Goal: Task Accomplishment & Management: Complete application form

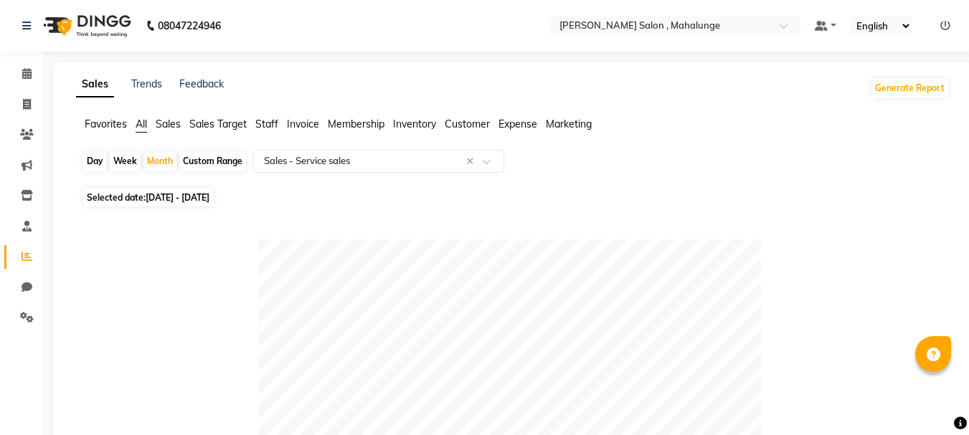
select select "full_report"
select select "pdf"
select select "100"
click at [21, 128] on span at bounding box center [26, 135] width 25 height 16
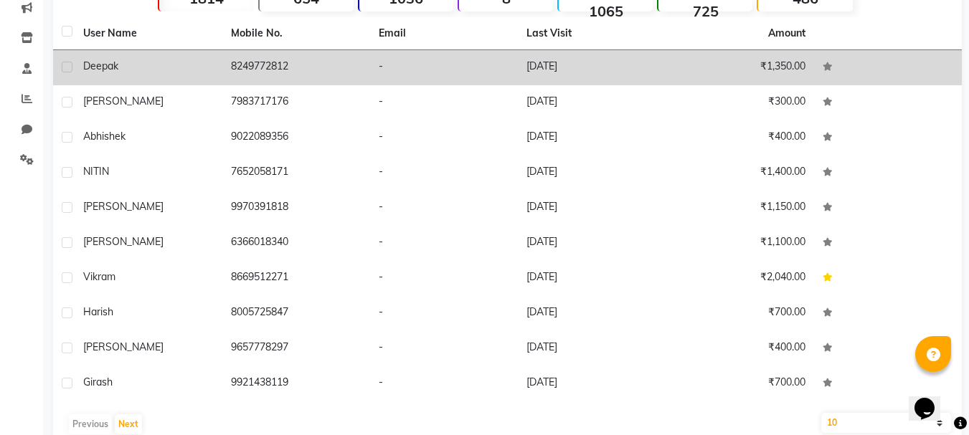
scroll to position [186, 0]
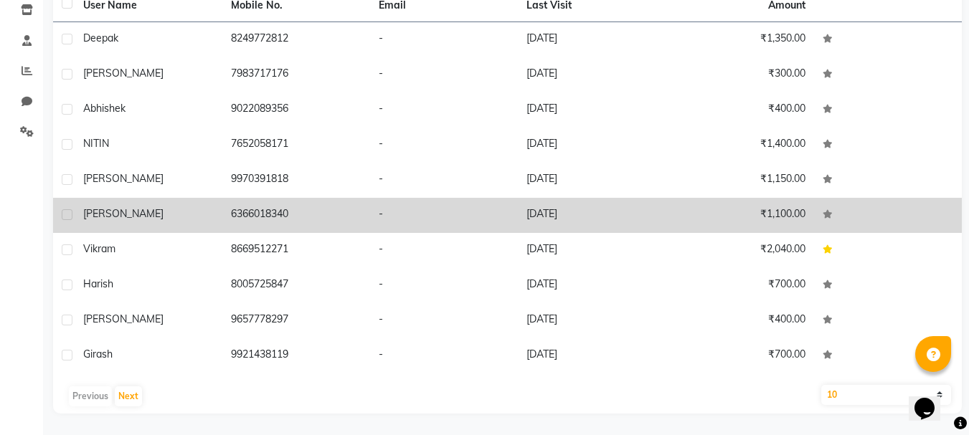
click at [313, 212] on td "6366018340" at bounding box center [296, 215] width 148 height 35
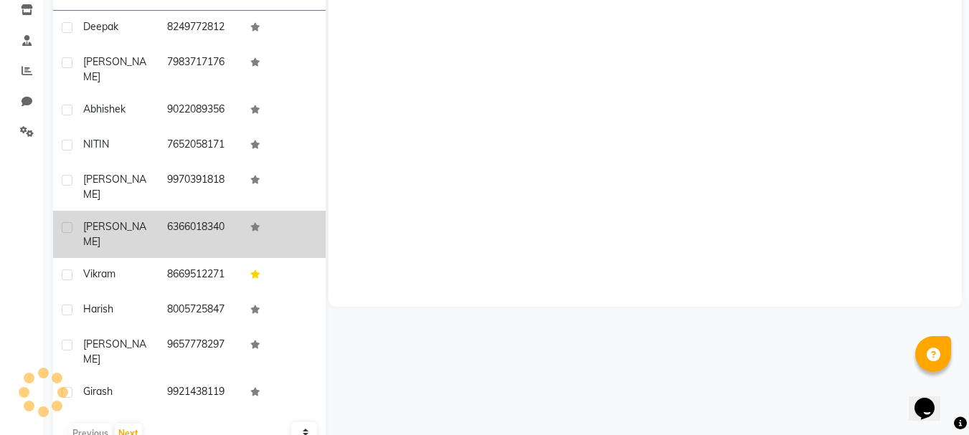
scroll to position [174, 0]
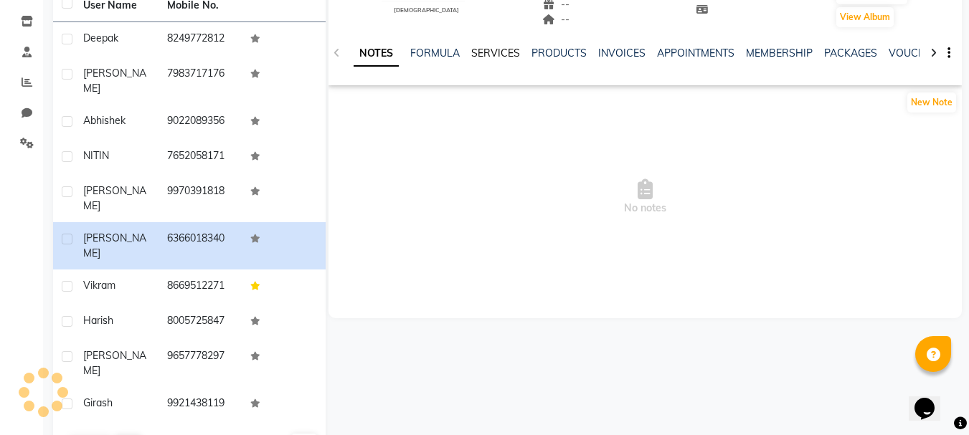
click at [501, 52] on link "SERVICES" at bounding box center [495, 53] width 49 height 13
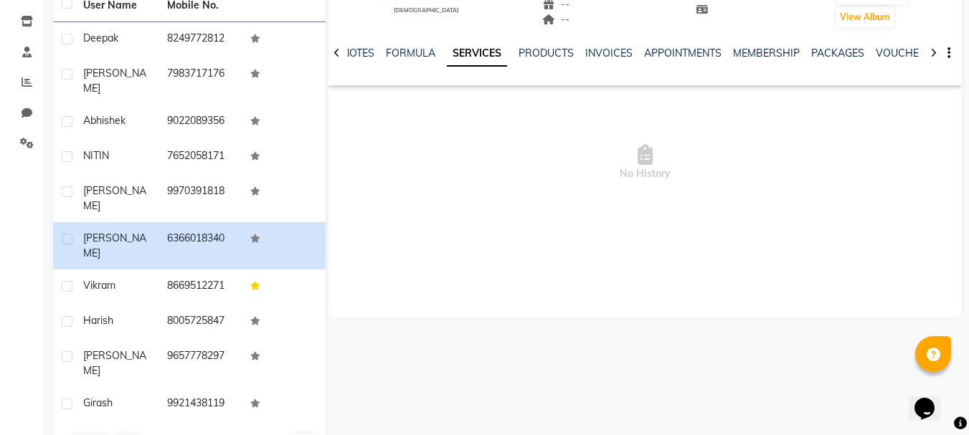
click at [573, 52] on ul "NOTES FORMULA SERVICES PRODUCTS INVOICES APPOINTMENTS MEMBERSHIP PACKAGES VOUCH…" at bounding box center [796, 53] width 909 height 15
click at [528, 54] on link "PRODUCTS" at bounding box center [545, 53] width 55 height 13
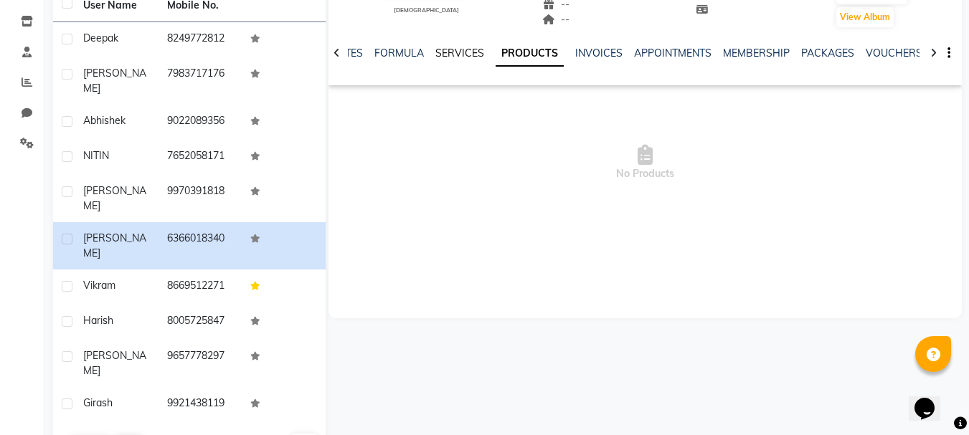
click at [473, 54] on link "SERVICES" at bounding box center [459, 53] width 49 height 13
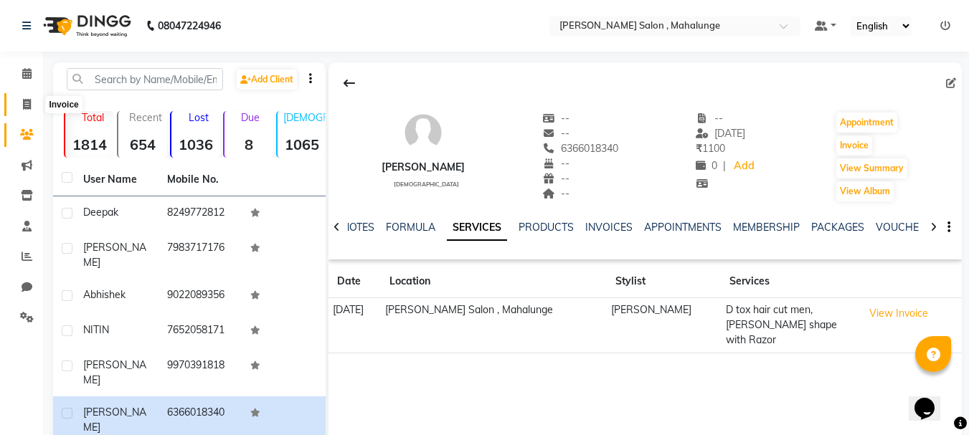
click at [25, 103] on icon at bounding box center [27, 104] width 8 height 11
select select "service"
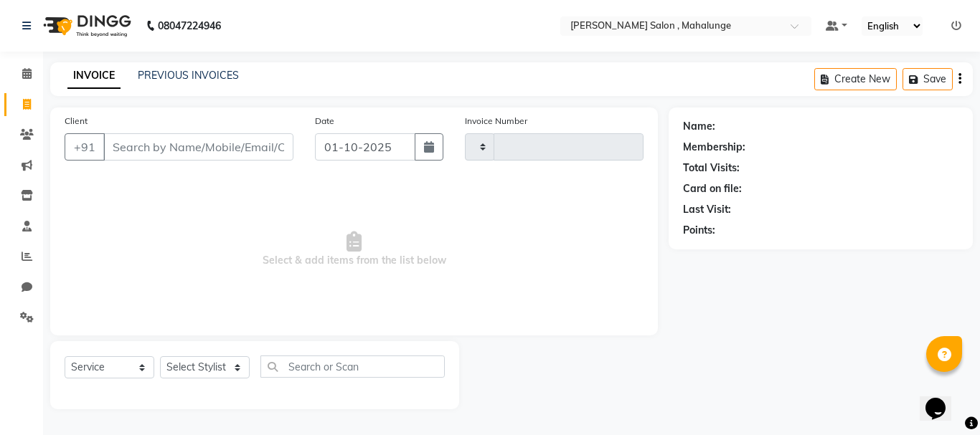
type input "1963"
select select "7250"
click at [229, 364] on select "Select Stylist admin godrej [PERSON_NAME] [PERSON_NAME] [PERSON_NAME] [PERSON_N…" at bounding box center [205, 367] width 91 height 22
click at [120, 148] on input "Client" at bounding box center [198, 146] width 190 height 27
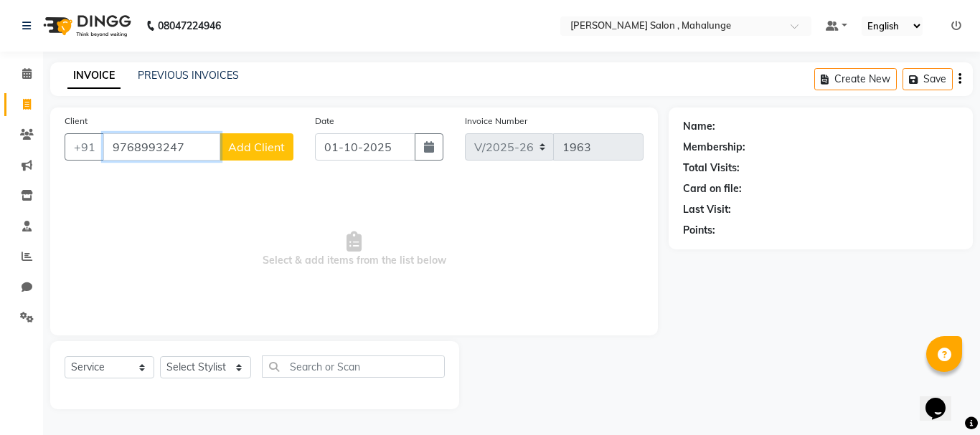
type input "9768993247"
click at [230, 146] on span "Add Client" at bounding box center [256, 147] width 57 height 14
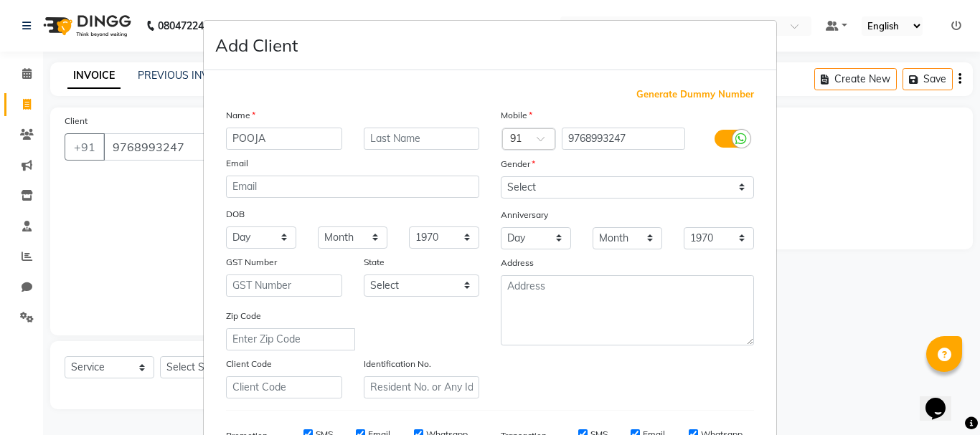
type input "POOJA"
click at [598, 193] on select "Select [DEMOGRAPHIC_DATA] [DEMOGRAPHIC_DATA] Other Prefer Not To Say" at bounding box center [627, 187] width 253 height 22
select select "[DEMOGRAPHIC_DATA]"
click at [501, 176] on select "Select [DEMOGRAPHIC_DATA] [DEMOGRAPHIC_DATA] Other Prefer Not To Say" at bounding box center [627, 187] width 253 height 22
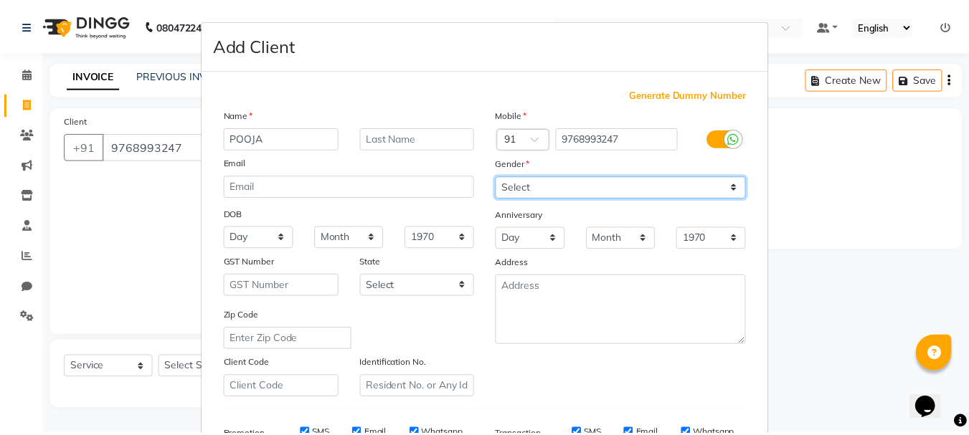
scroll to position [227, 0]
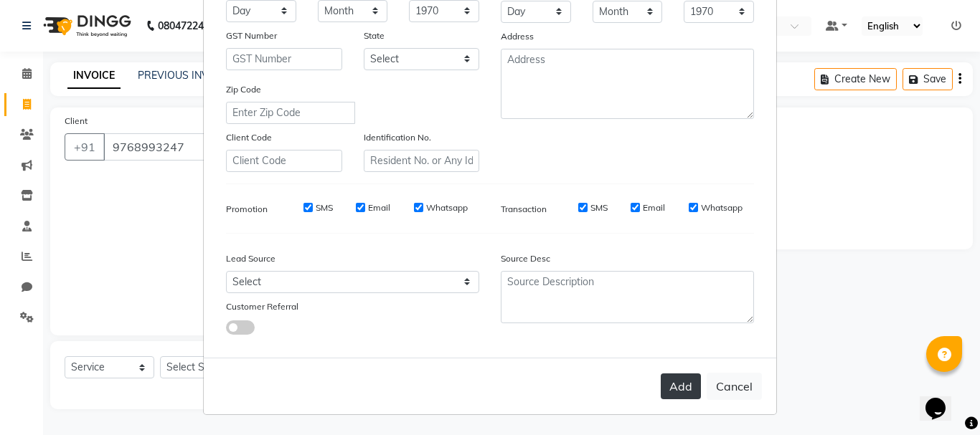
click at [688, 383] on button "Add" at bounding box center [680, 387] width 40 height 26
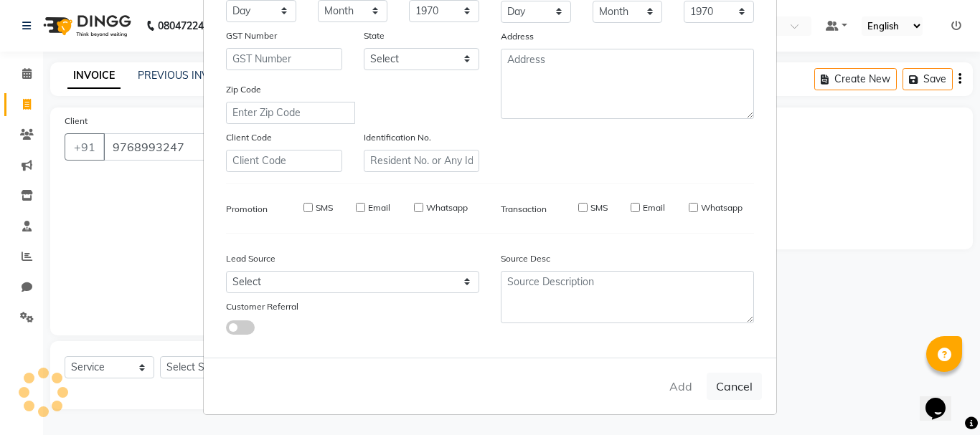
select select
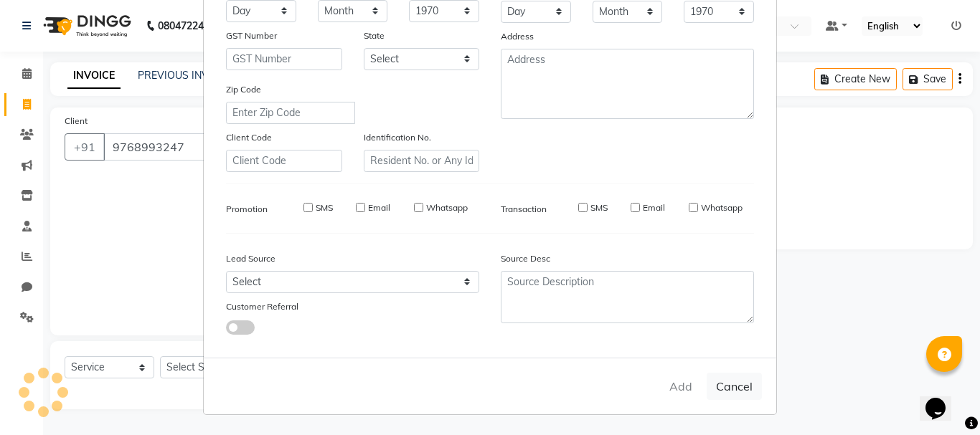
select select
checkbox input "false"
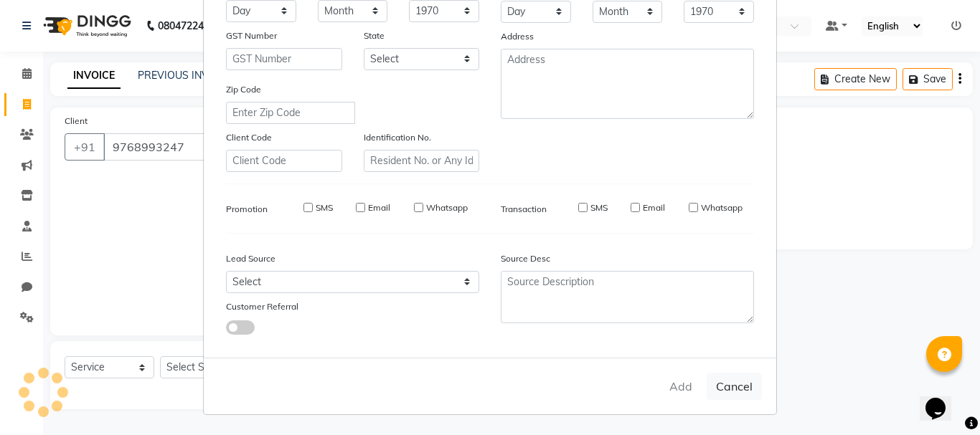
checkbox input "false"
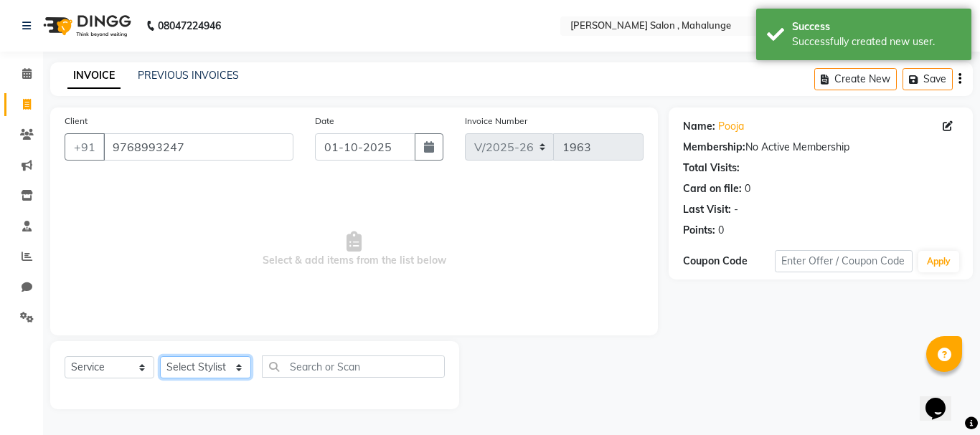
click at [214, 366] on select "Select Stylist admin godrej [PERSON_NAME] [PERSON_NAME] [PERSON_NAME] [PERSON_N…" at bounding box center [205, 367] width 91 height 22
click at [160, 356] on select "Select Stylist admin godrej [PERSON_NAME] [PERSON_NAME] [PERSON_NAME] [PERSON_N…" at bounding box center [205, 367] width 91 height 22
drag, startPoint x: 196, startPoint y: 367, endPoint x: 199, endPoint y: 356, distance: 11.1
click at [196, 366] on select "Select Stylist admin godrej [PERSON_NAME] [PERSON_NAME] [PERSON_NAME] [PERSON_N…" at bounding box center [205, 367] width 91 height 22
select select "61806"
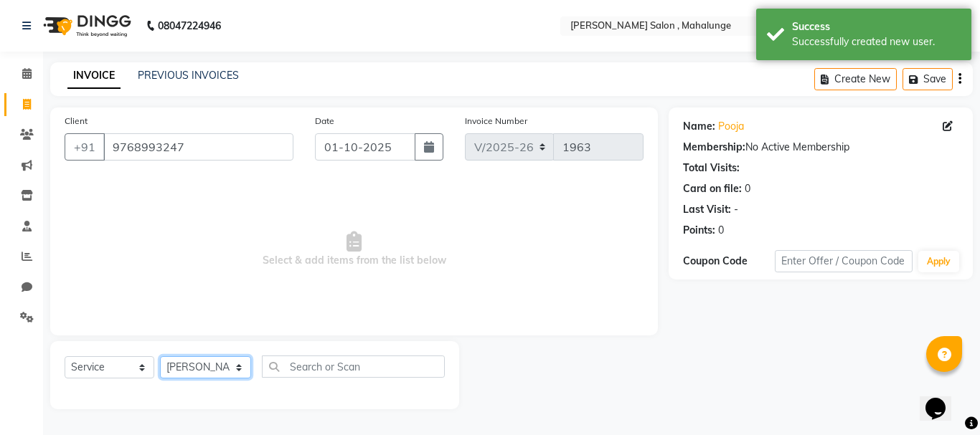
click at [160, 356] on select "Select Stylist admin godrej [PERSON_NAME] [PERSON_NAME] [PERSON_NAME] [PERSON_N…" at bounding box center [205, 367] width 91 height 22
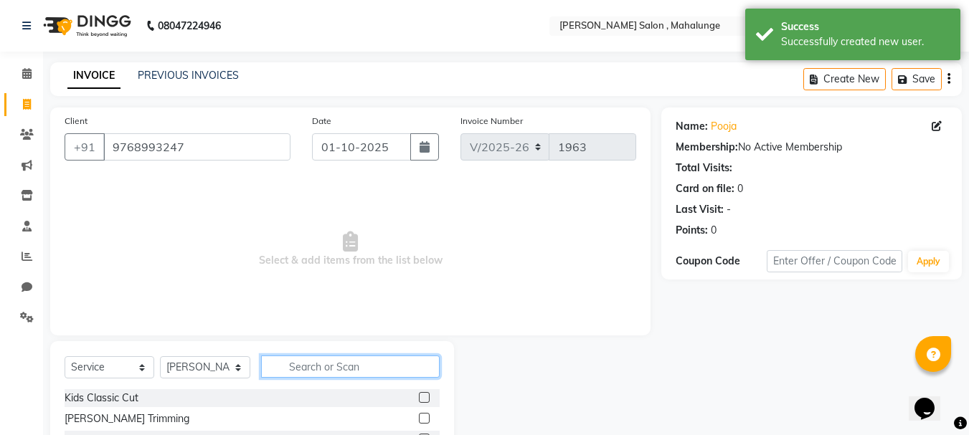
click at [302, 359] on input "text" at bounding box center [350, 367] width 179 height 22
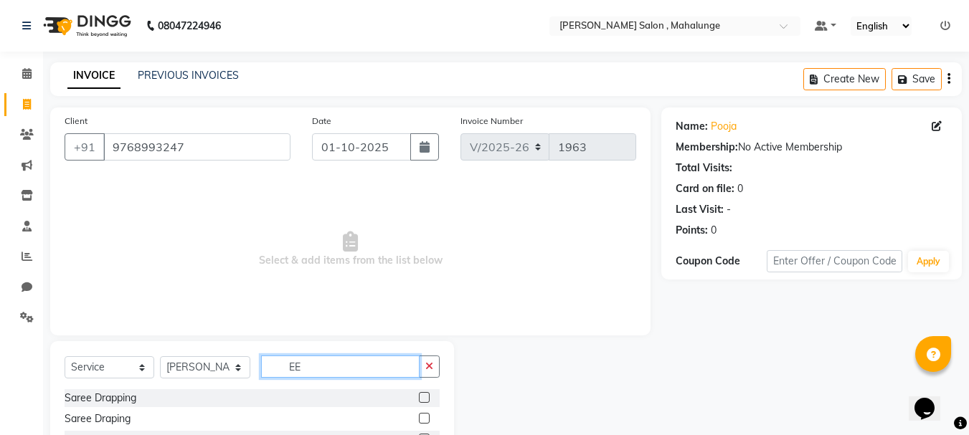
type input "E"
type input "EYE"
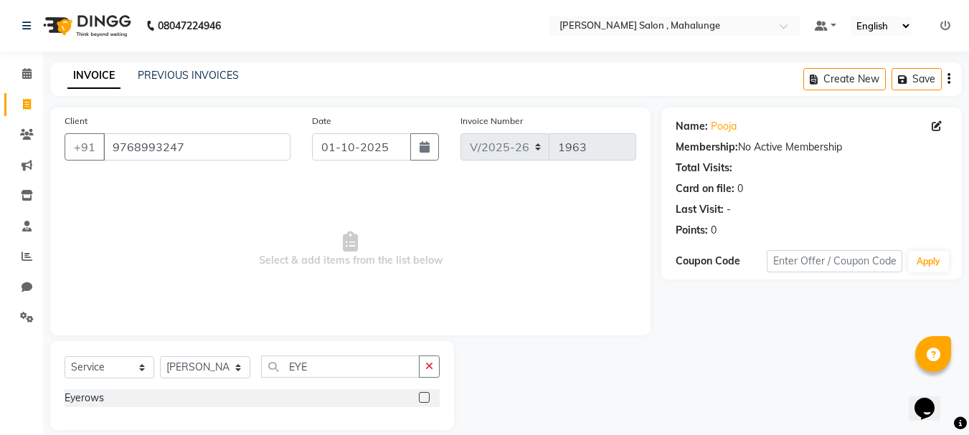
click at [420, 397] on label at bounding box center [424, 397] width 11 height 11
click at [420, 397] on input "checkbox" at bounding box center [423, 398] width 9 height 9
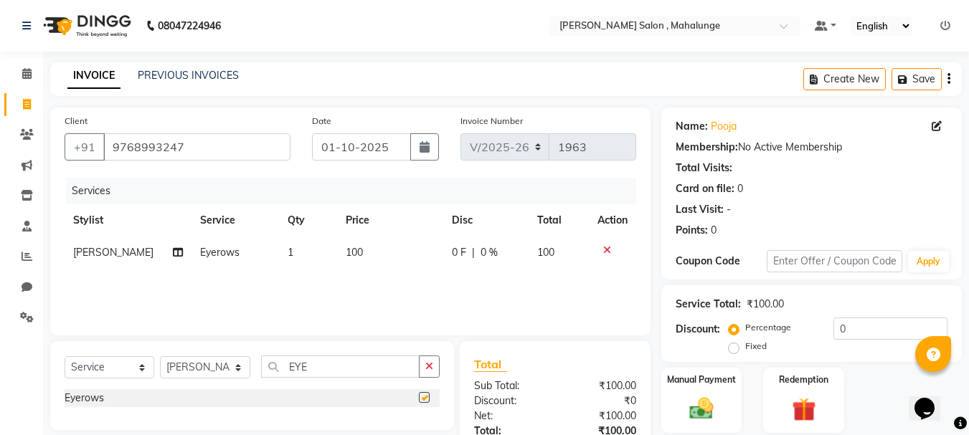
checkbox input "false"
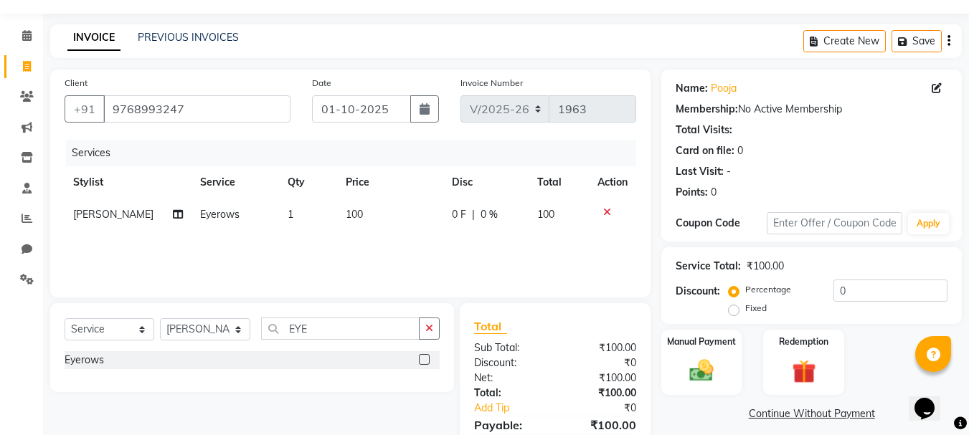
scroll to position [72, 0]
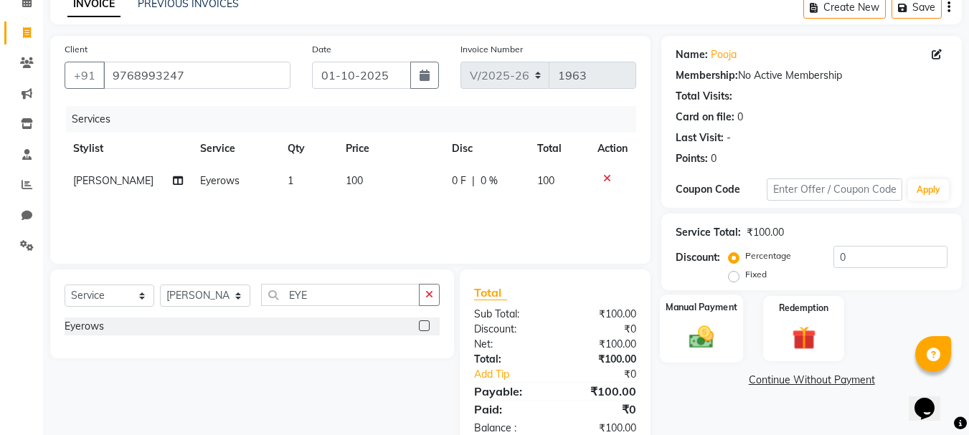
click at [706, 342] on img at bounding box center [701, 337] width 40 height 29
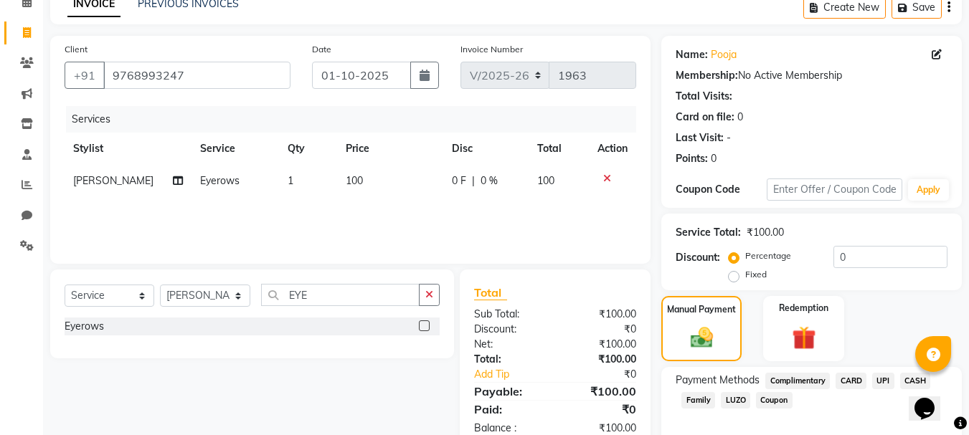
click at [881, 379] on span "UPI" at bounding box center [883, 381] width 22 height 16
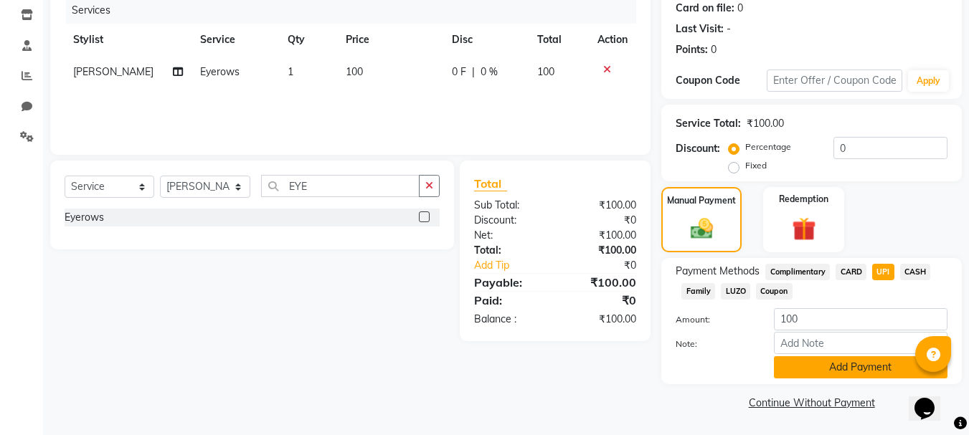
click at [876, 373] on button "Add Payment" at bounding box center [861, 367] width 174 height 22
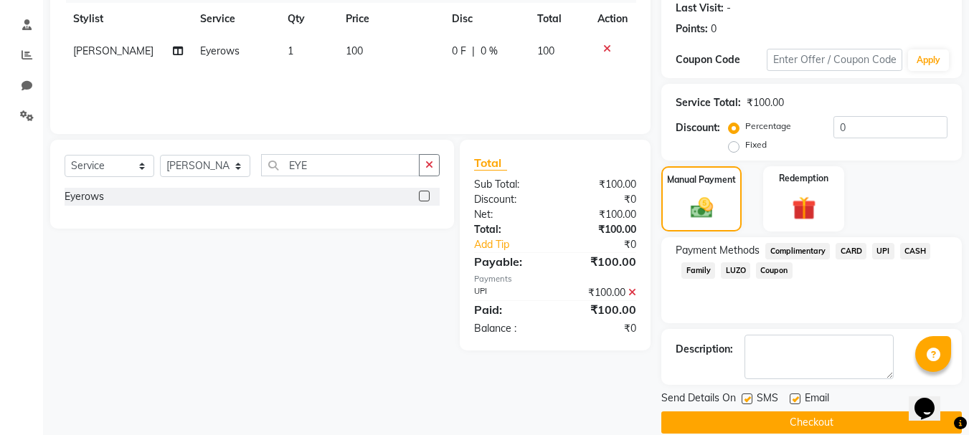
scroll to position [222, 0]
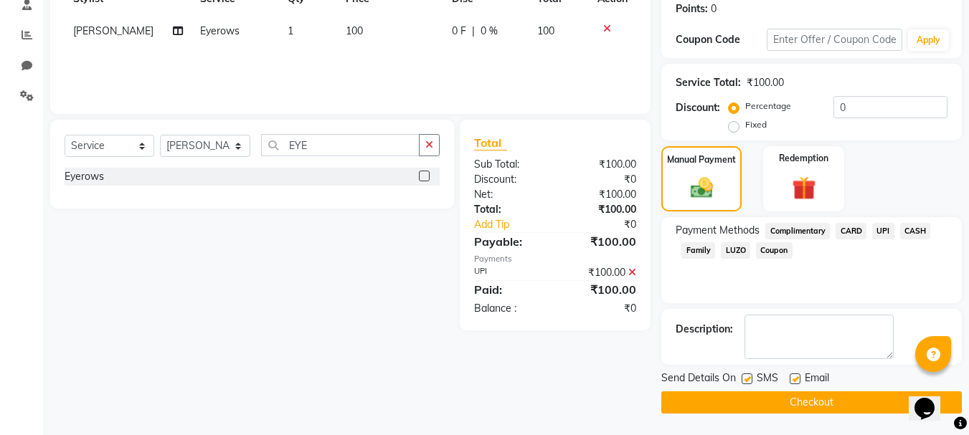
drag, startPoint x: 795, startPoint y: 402, endPoint x: 753, endPoint y: 384, distance: 45.3
click at [792, 400] on button "Checkout" at bounding box center [811, 403] width 300 height 22
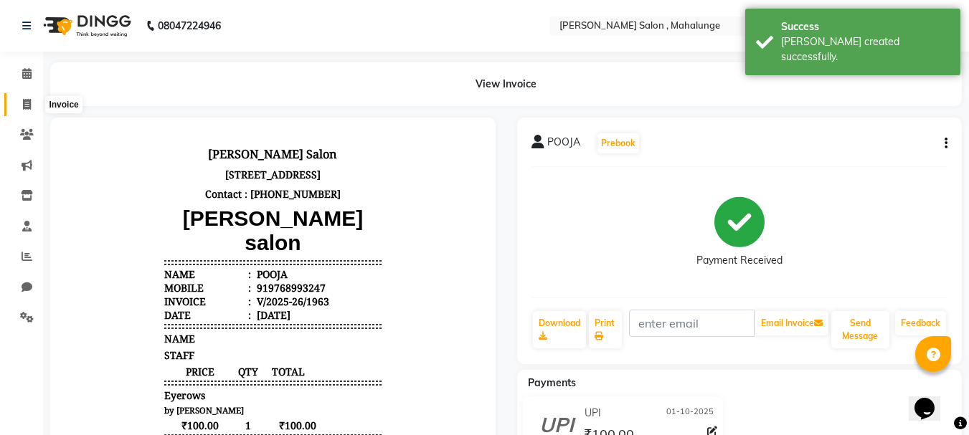
click at [29, 103] on icon at bounding box center [27, 104] width 8 height 11
select select "service"
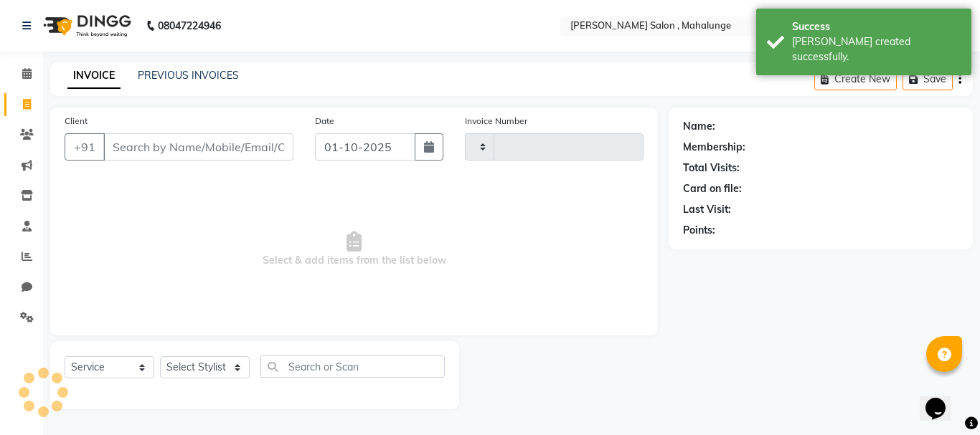
type input "1964"
select select "7250"
